Goal: Transaction & Acquisition: Purchase product/service

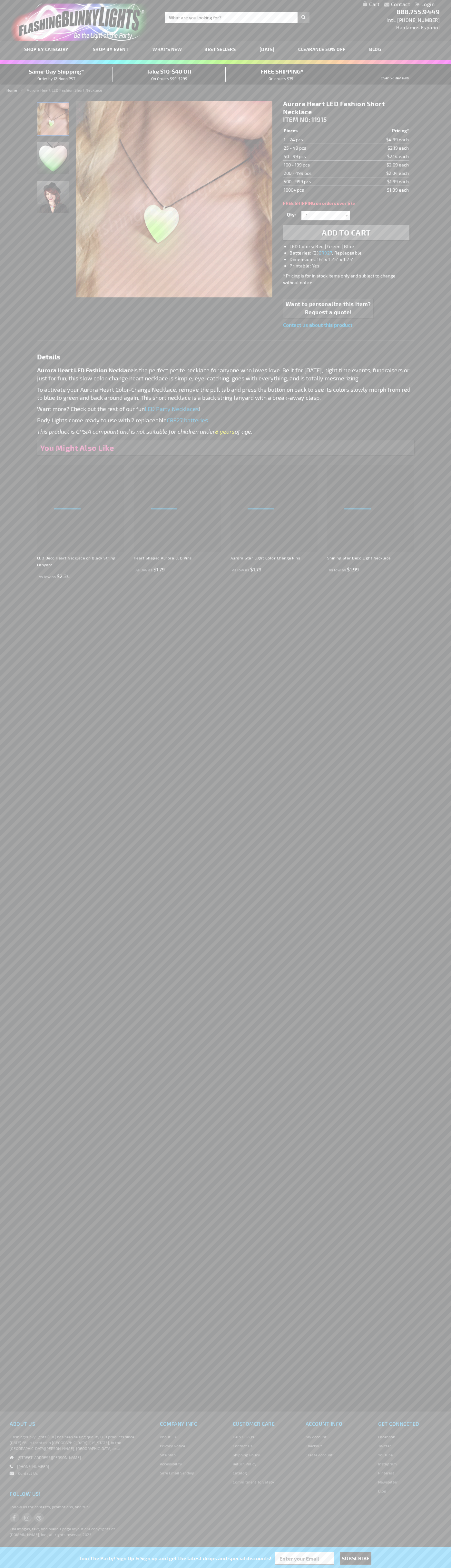
click at [353, 247] on li "LED Colors: Red | Green | Blue" at bounding box center [353, 246] width 126 height 7
click at [346, 232] on span "Add to Cart" at bounding box center [346, 232] width 49 height 10
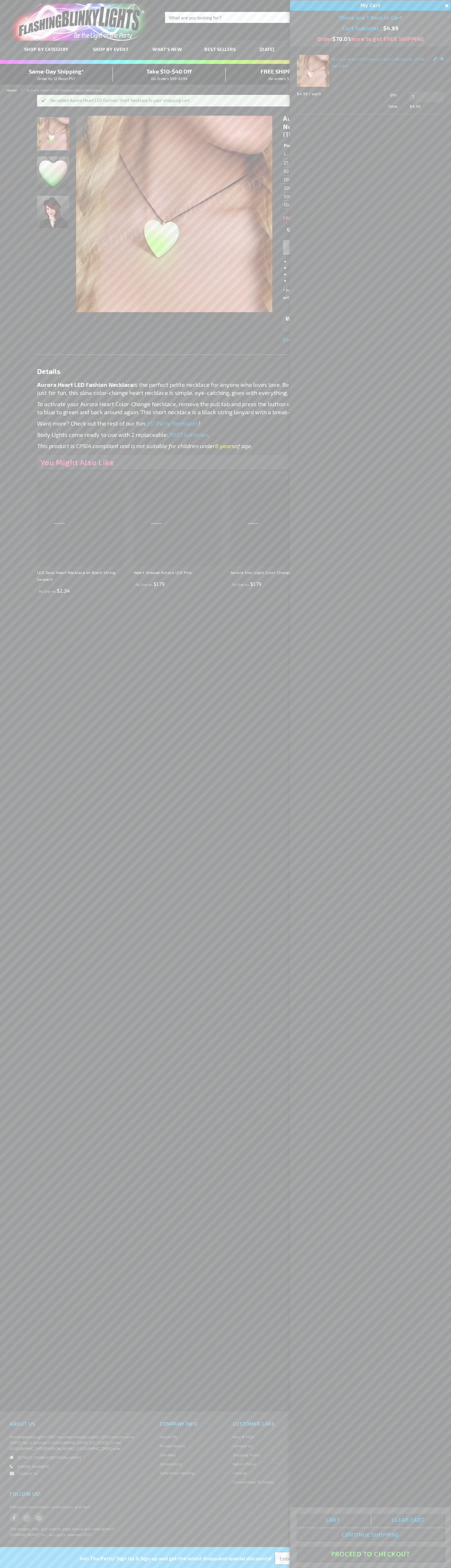
click at [371, 1554] on button "Proceed To Checkout" at bounding box center [370, 1553] width 148 height 14
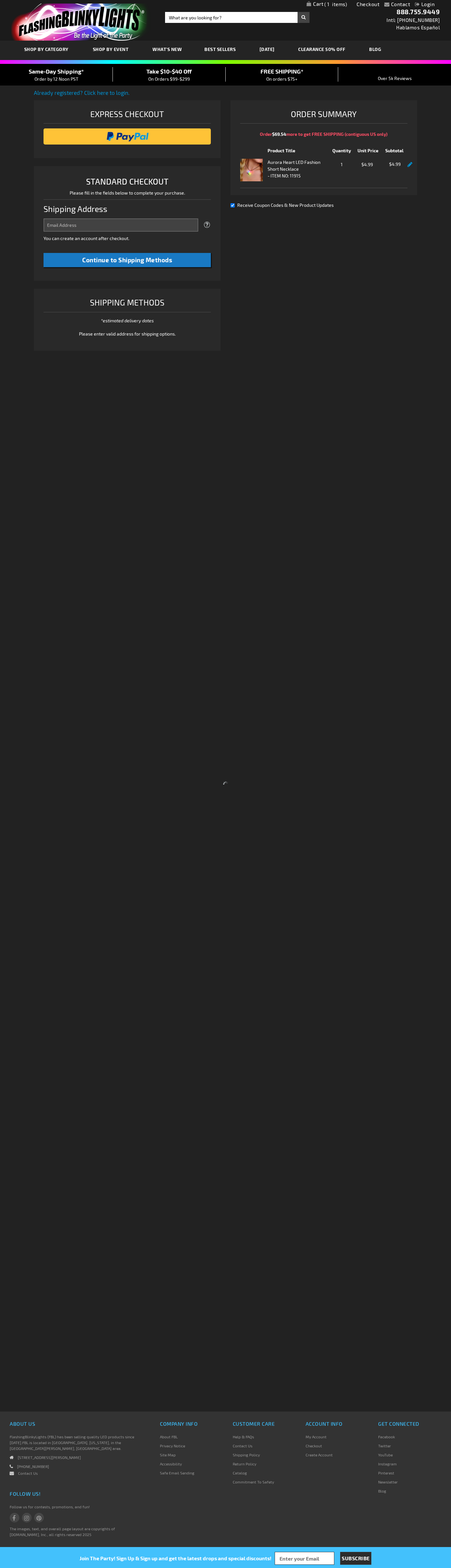
select select "US"
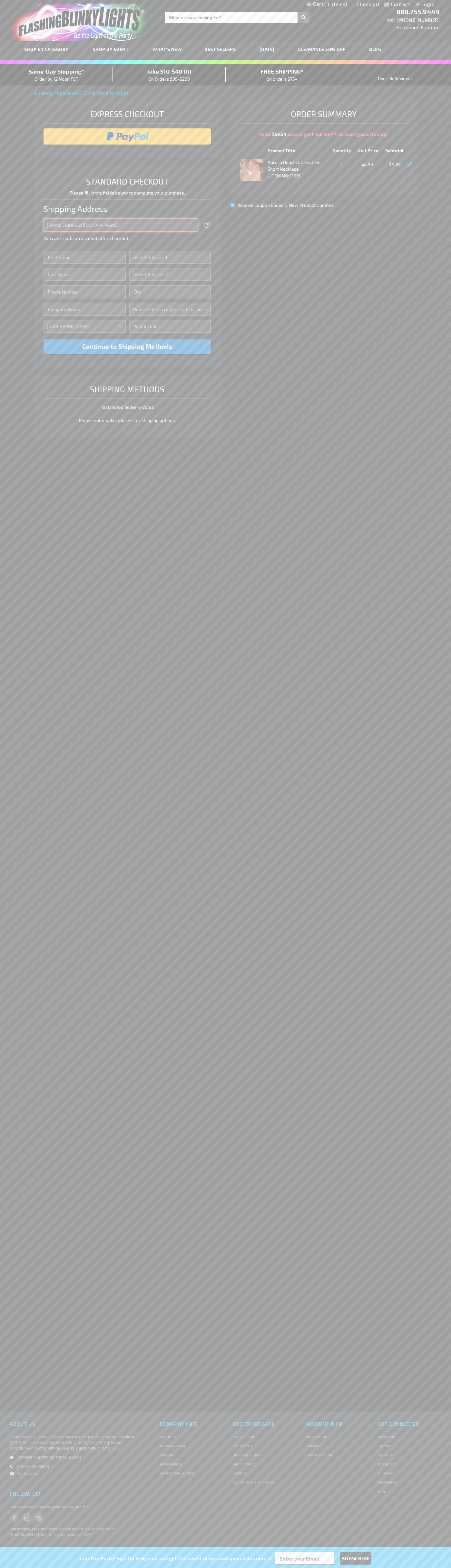
type input "johnsmith005@storebotmail.joonix.net"
type input "John"
type input "2332 Galiano Street"
type input "First floor"
type input "coral gables"
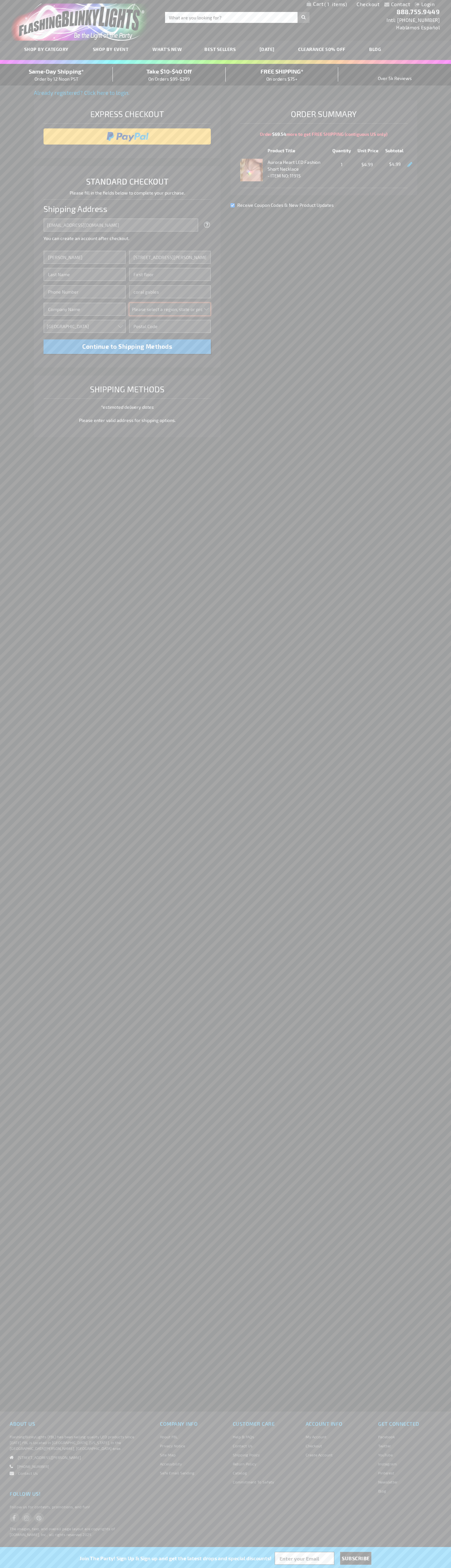
select select "18"
type input "33134"
type input "Smith"
type input "6502530000"
type input "John Smith"
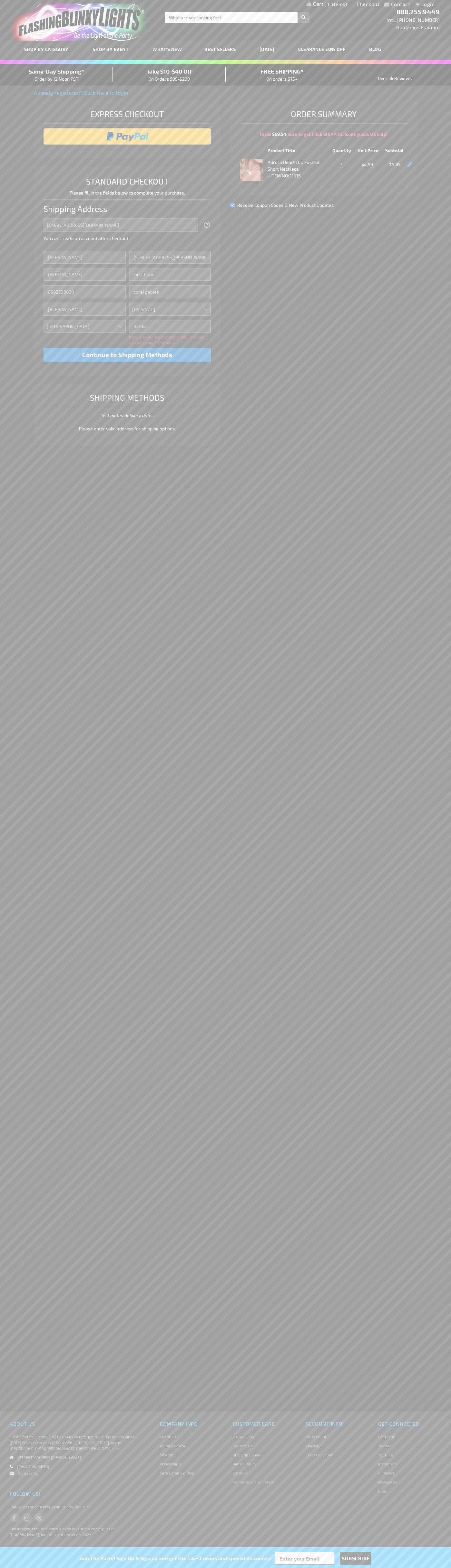
click at [56, 75] on div "Same-Day Shipping* Order by 12 Noon PST" at bounding box center [56, 75] width 113 height 15
click at [127, 137] on input "image" at bounding box center [127, 136] width 161 height 12
